Goal: Task Accomplishment & Management: Manage account settings

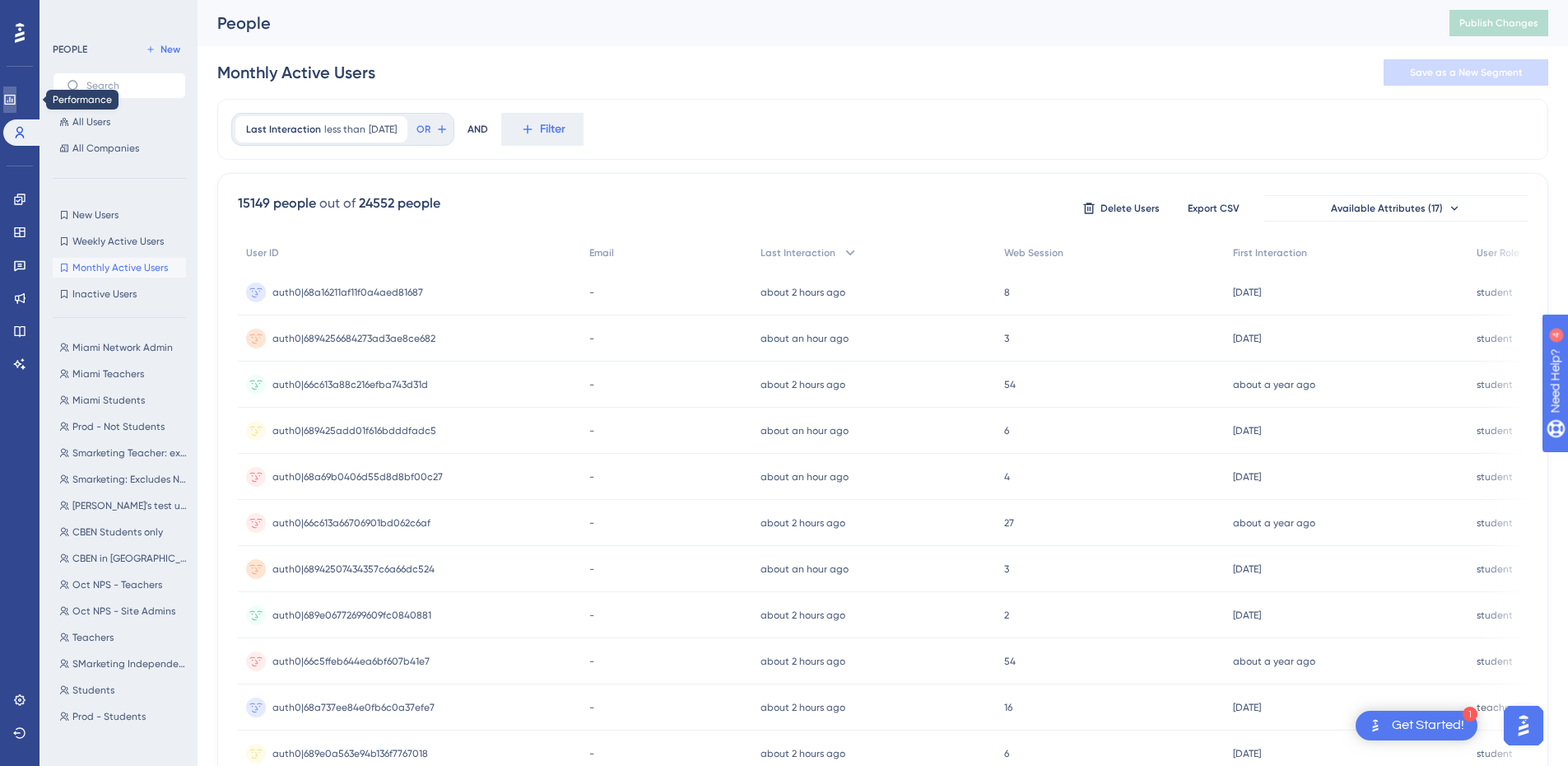
click at [17, 101] on icon at bounding box center [10, 99] width 13 height 13
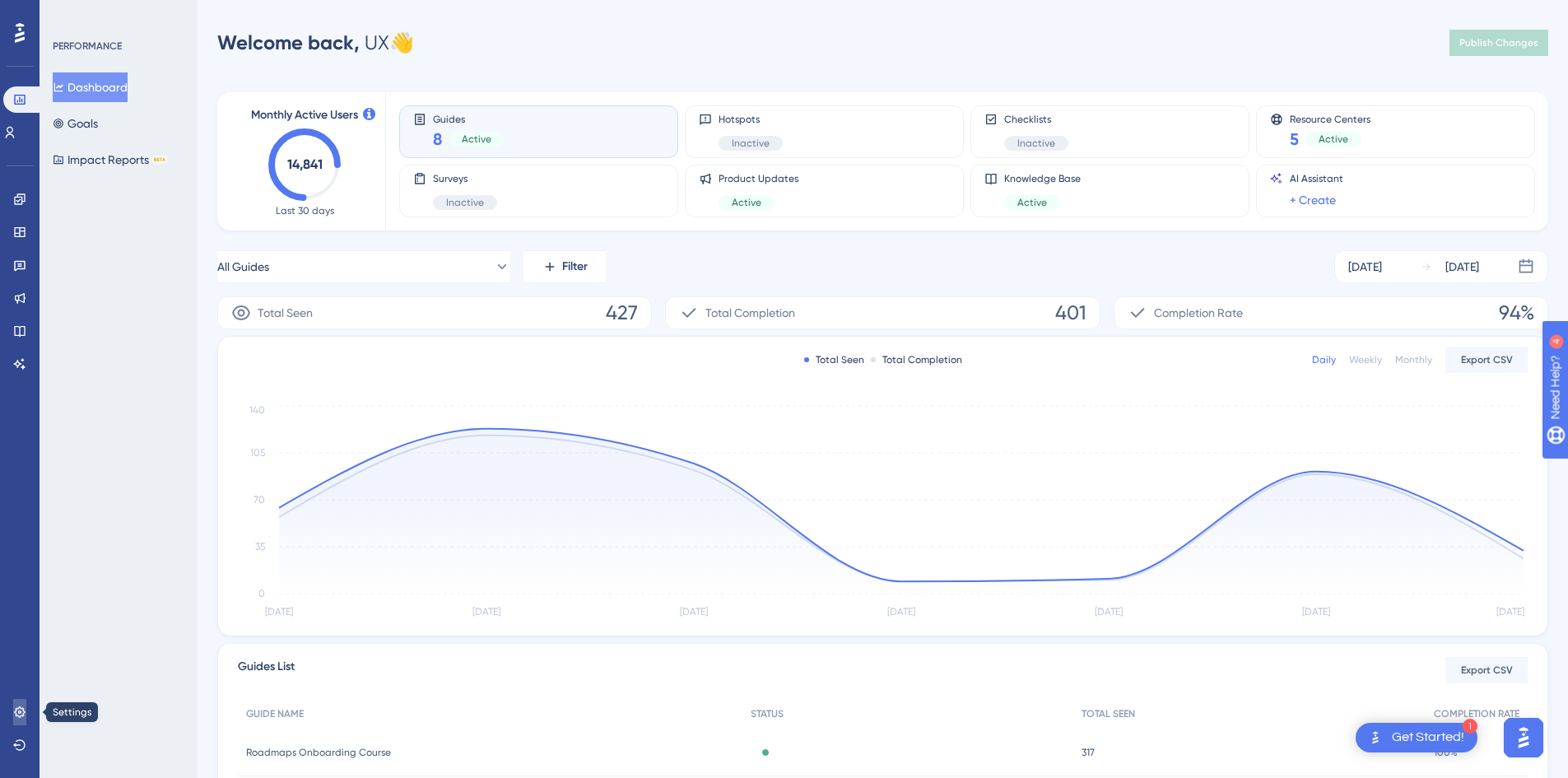
click at [21, 715] on icon at bounding box center [19, 712] width 13 height 13
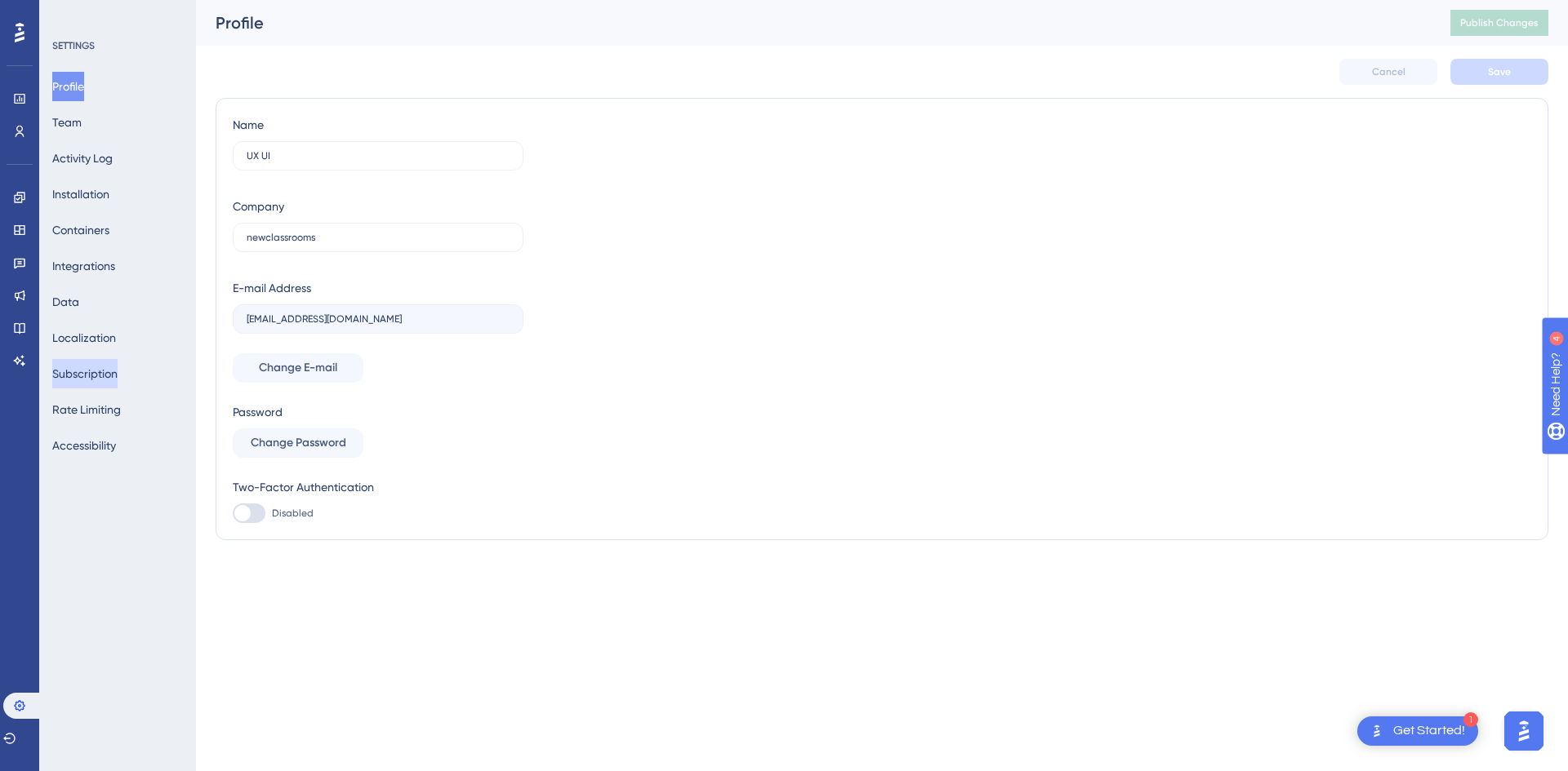
click at [90, 368] on button "Subscription" at bounding box center [84, 374] width 65 height 30
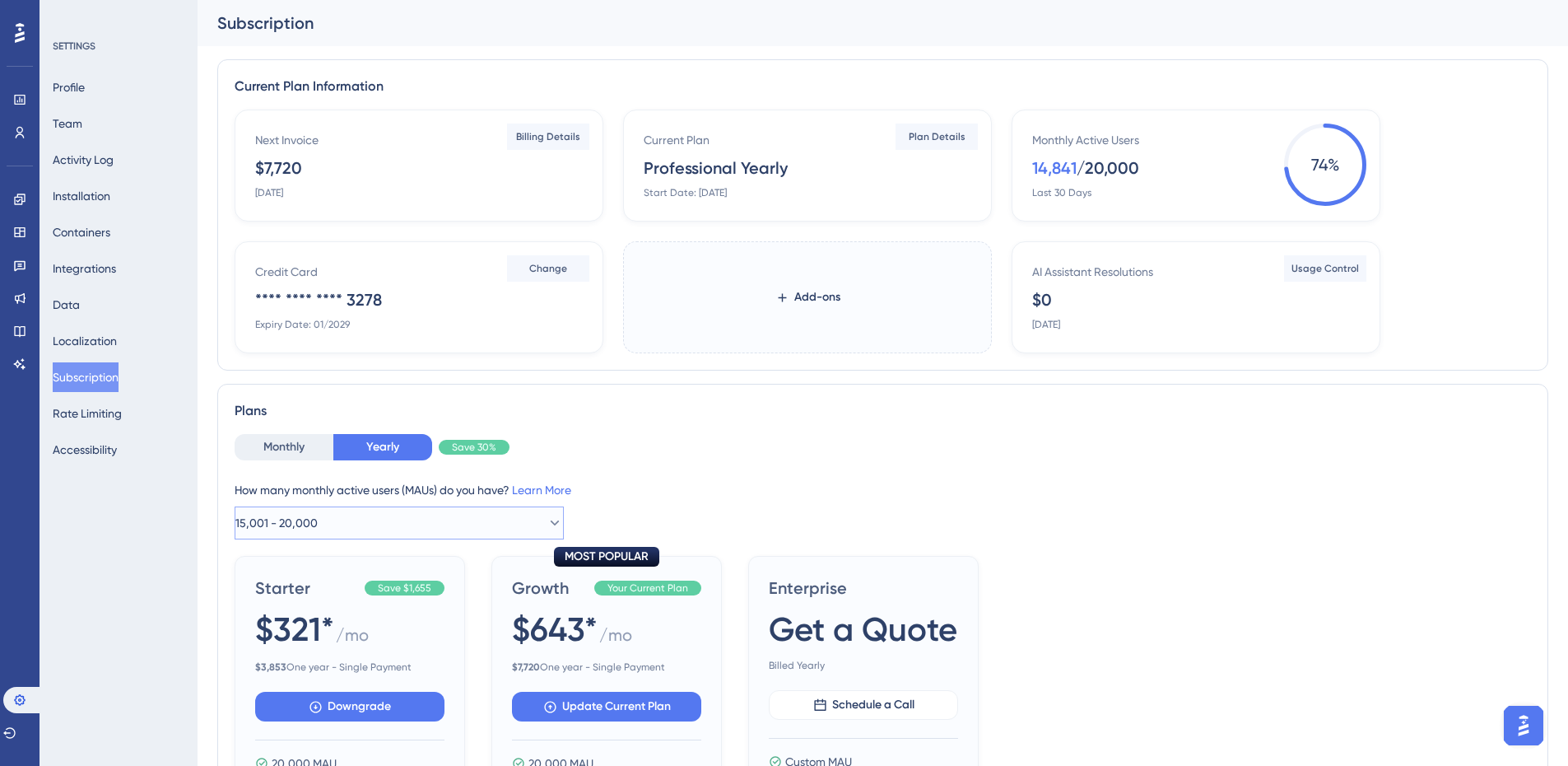
click at [391, 532] on button "15,001 - 20,000" at bounding box center [400, 523] width 330 height 33
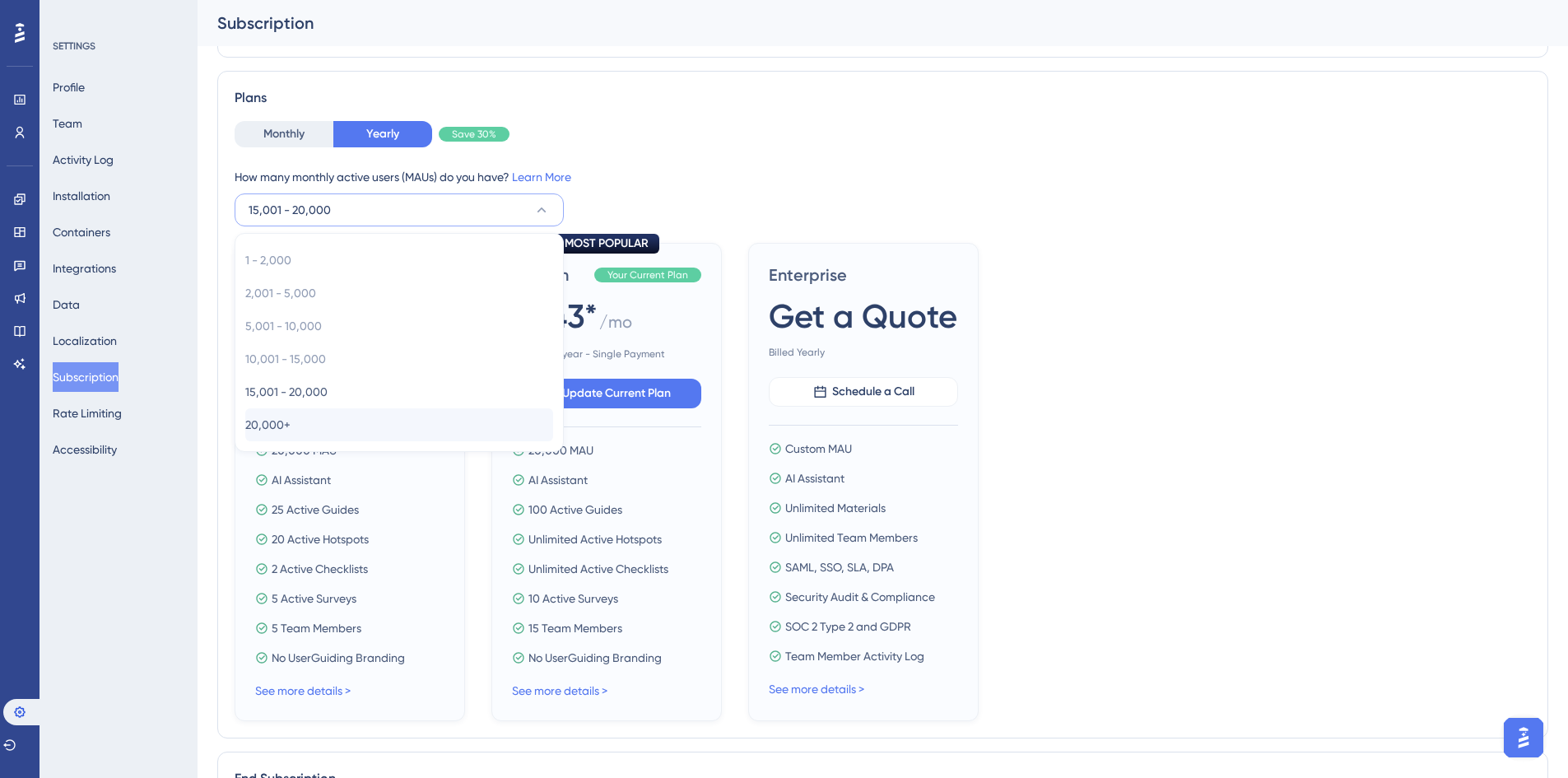
scroll to position [355, 0]
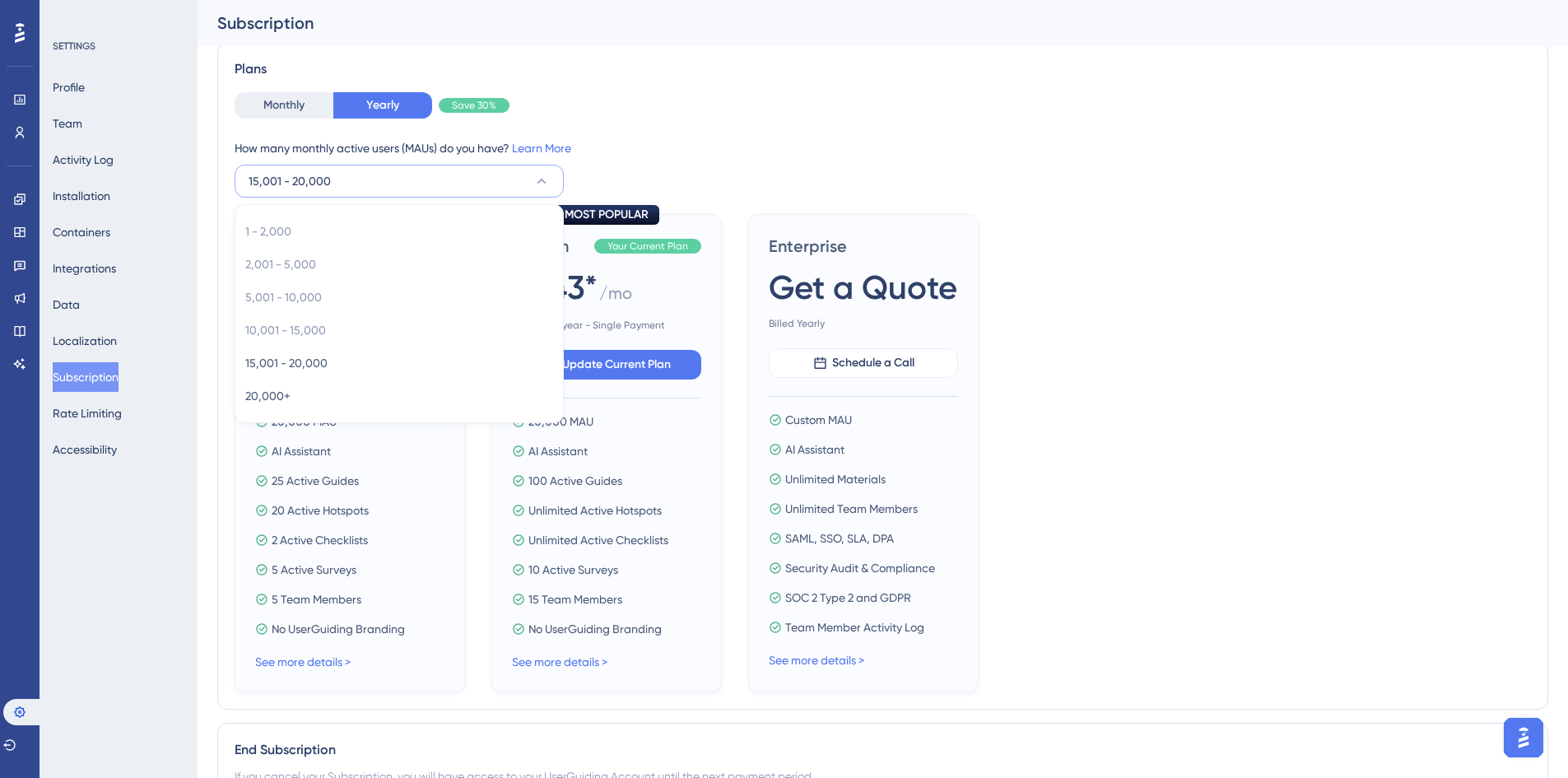
click at [1096, 359] on div "Starter Save $1,655 $321* / mo $ 3,853 One year - Single Payment Downgrade 20,0…" at bounding box center [883, 453] width 1297 height 478
